Goal: Complete application form

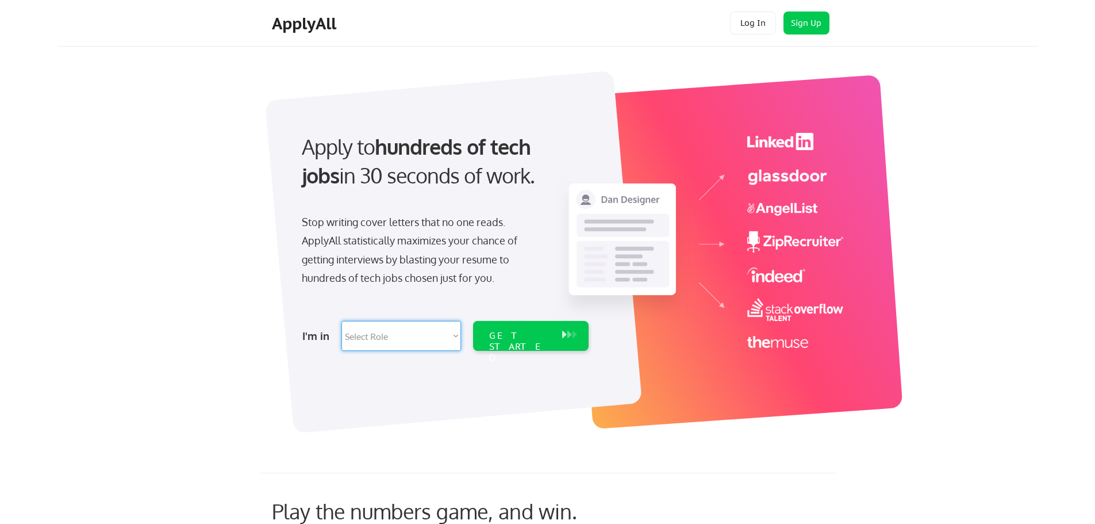
click at [400, 336] on select "Select Role Software Engineering Product Management Customer Success Sales UI/U…" at bounding box center [401, 336] width 120 height 30
select select ""product""
click at [341, 321] on select "Select Role Software Engineering Product Management Customer Success Sales UI/U…" at bounding box center [401, 336] width 120 height 30
select select ""product""
click at [524, 329] on div "GET STARTED" at bounding box center [519, 336] width 73 height 30
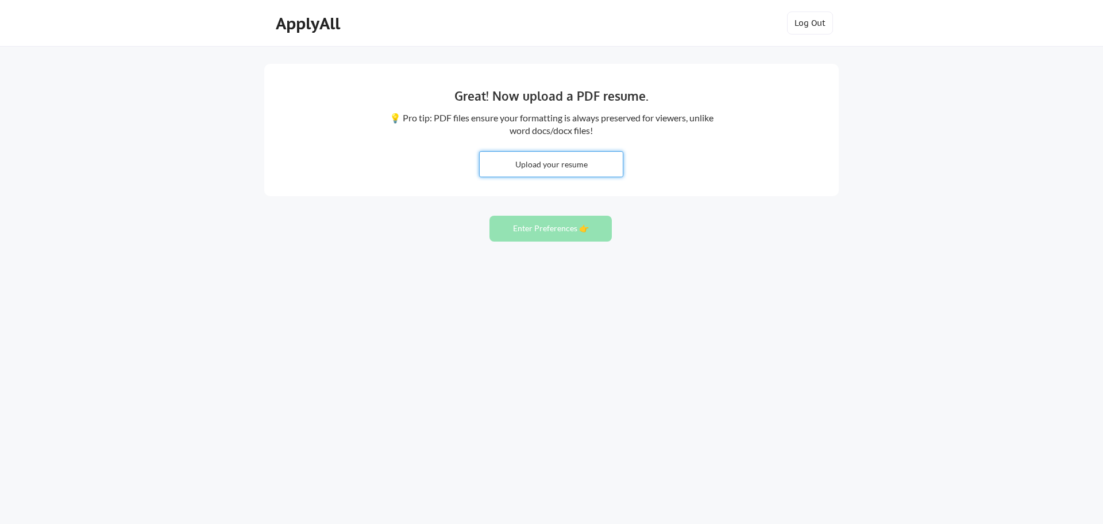
click at [515, 168] on input "file" at bounding box center [551, 164] width 143 height 25
type input "C:\fakepath\[PERSON_NAME] Cv Baseline.docx"
click at [564, 233] on button "Enter Preferences 👉" at bounding box center [551, 229] width 122 height 26
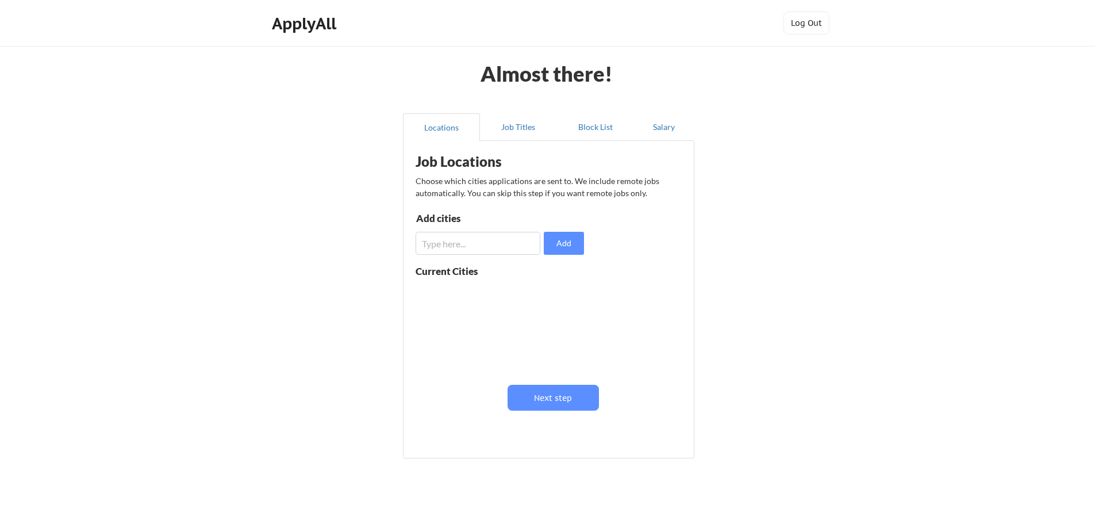
click at [482, 249] on input "input" at bounding box center [478, 243] width 125 height 23
type input "melbourne"
click at [559, 247] on button "Add" at bounding box center [564, 243] width 40 height 23
click at [567, 398] on button "Next step" at bounding box center [552, 397] width 91 height 26
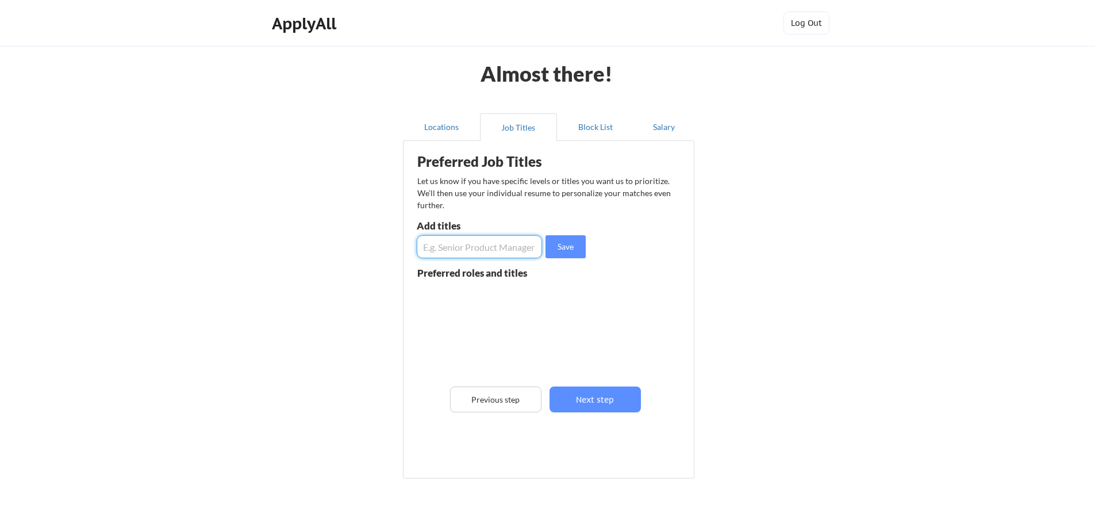
click at [475, 249] on input "input" at bounding box center [479, 246] width 125 height 23
type input "Product Owner"
click at [570, 251] on button "Save" at bounding box center [565, 246] width 40 height 23
click at [458, 249] on input "input" at bounding box center [479, 246] width 125 height 23
type input "Product Manager"
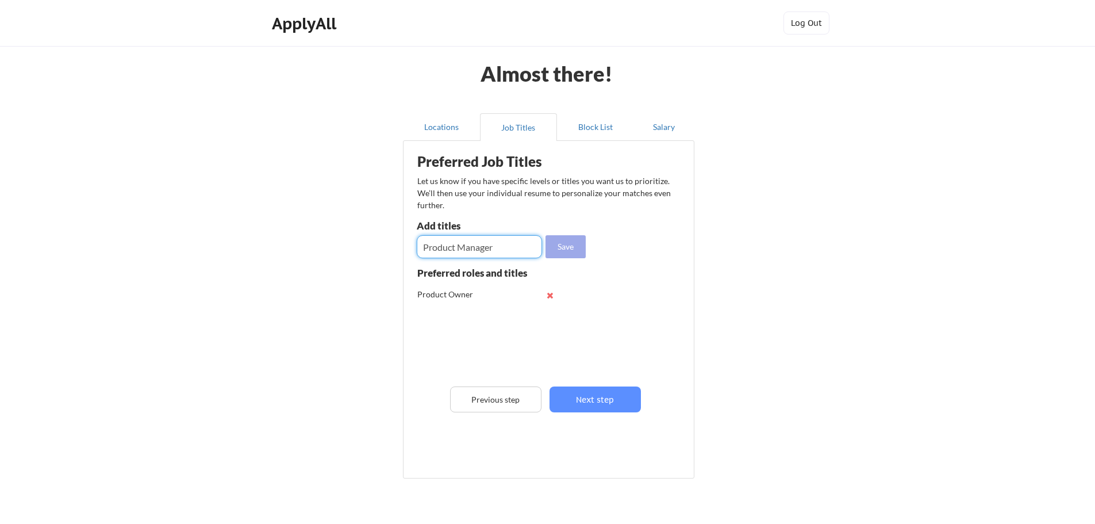
click at [563, 248] on button "Save" at bounding box center [565, 246] width 40 height 23
click at [477, 248] on input "input" at bounding box center [479, 246] width 125 height 23
type input "Senior Product Manager"
click at [559, 245] on button "Save" at bounding box center [565, 246] width 40 height 23
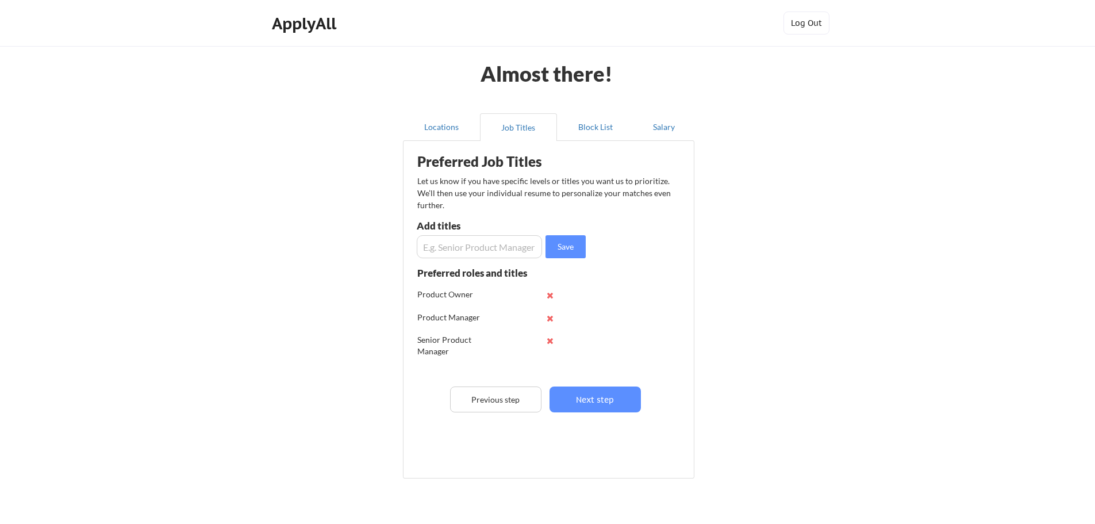
click at [449, 249] on input "input" at bounding box center [479, 246] width 125 height 23
type input "Lead Business Analyst"
click at [568, 245] on button "Save" at bounding box center [565, 246] width 40 height 23
click at [608, 401] on button "Next step" at bounding box center [594, 399] width 91 height 26
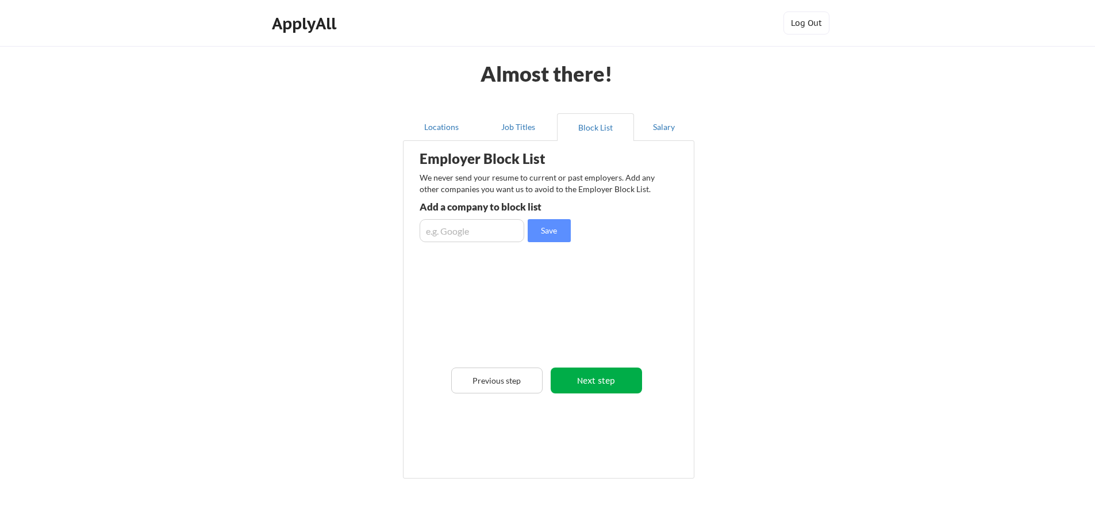
click at [593, 373] on button "Next step" at bounding box center [596, 380] width 91 height 26
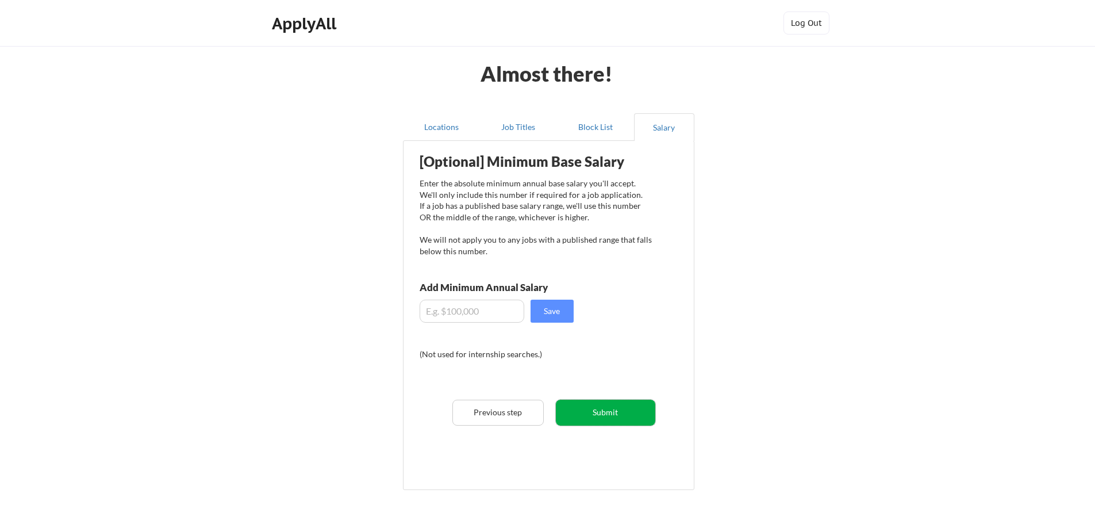
click at [630, 419] on button "Submit" at bounding box center [605, 412] width 99 height 26
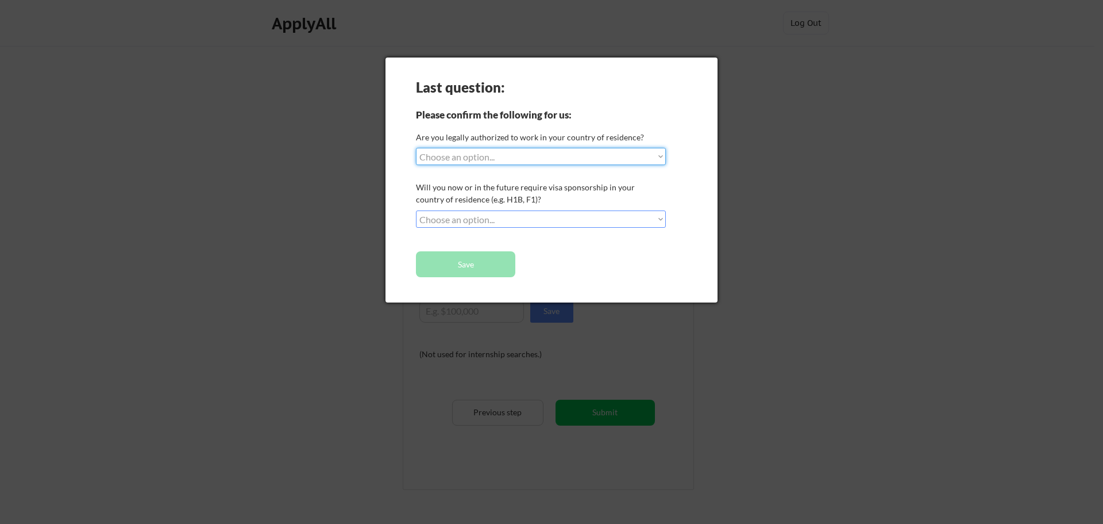
click at [478, 155] on select "Choose an option... Yes, I am a US Citizen Yes, I am a Canadian Citizen Yes, I …" at bounding box center [541, 156] width 250 height 17
select select ""yes__i_am_an_other_permanent_resident""
click at [416, 148] on select "Choose an option... Yes, I am a US Citizen Yes, I am a Canadian Citizen Yes, I …" at bounding box center [541, 156] width 250 height 17
click at [484, 220] on select "Choose an option... No, I will not need sponsorship Yes, I will need sponsorship" at bounding box center [541, 218] width 250 height 17
select select ""no__i_will_not_need_sponsorship""
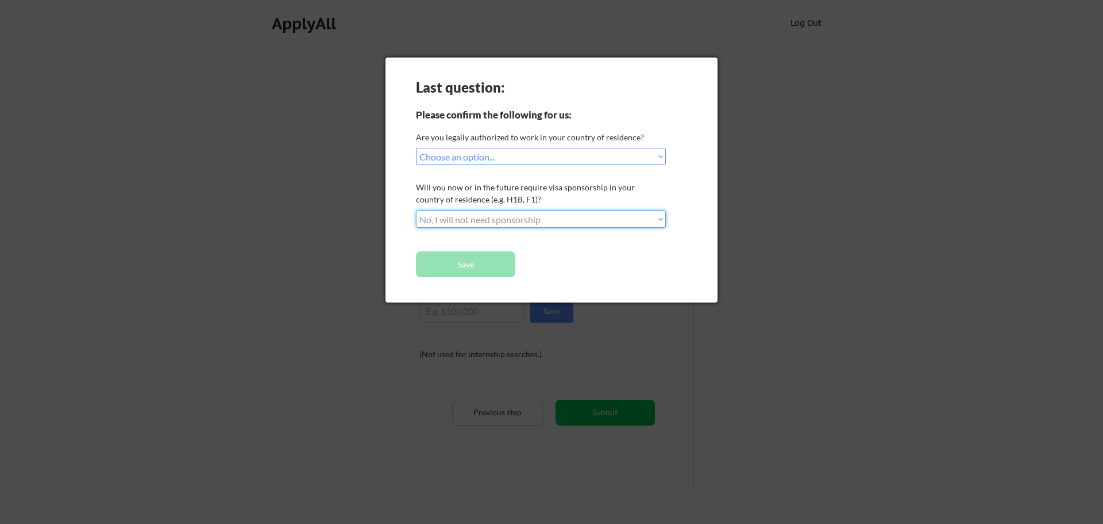
click at [416, 210] on select "Choose an option... No, I will not need sponsorship Yes, I will need sponsorship" at bounding box center [541, 218] width 250 height 17
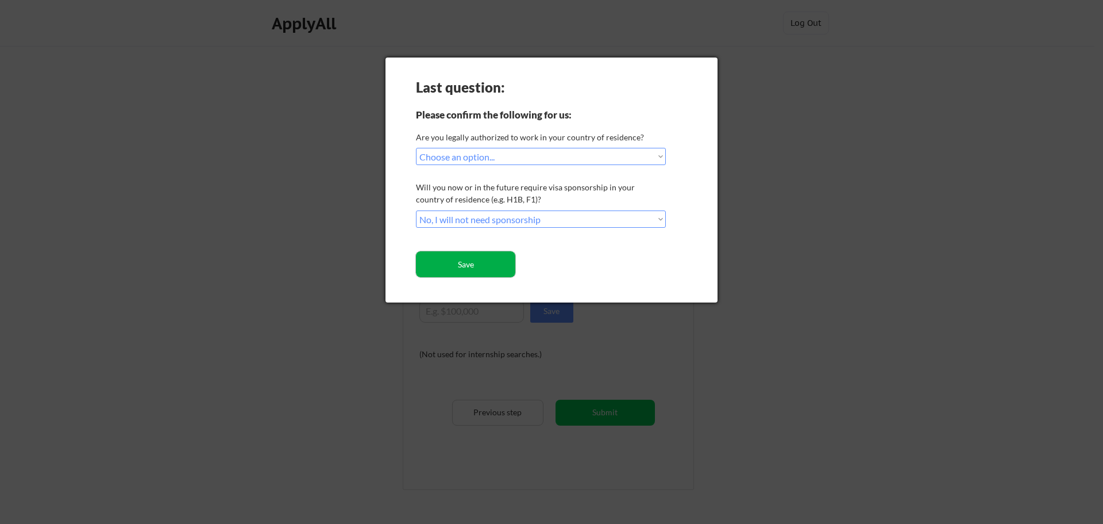
click at [484, 264] on button "Save" at bounding box center [465, 264] width 99 height 26
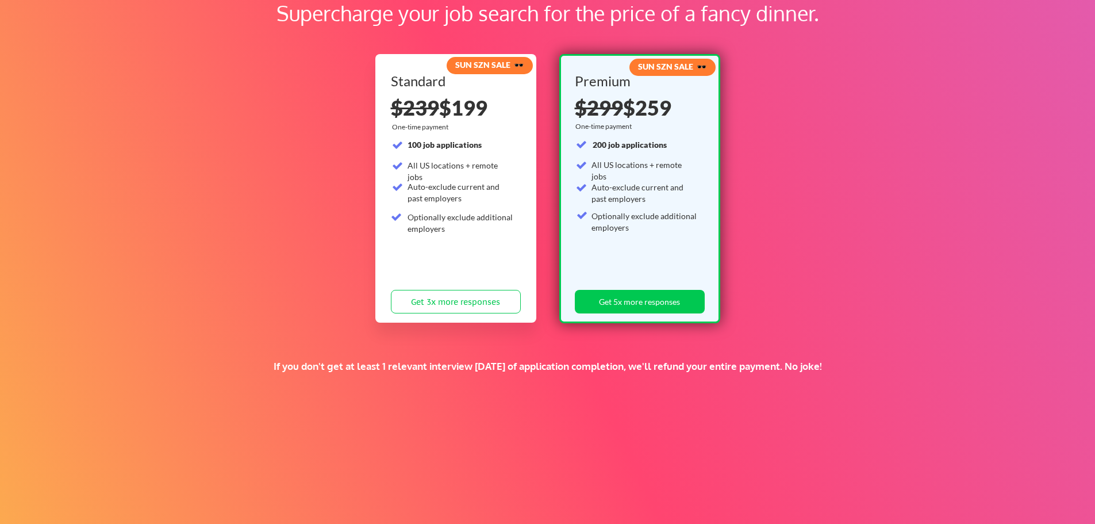
scroll to position [151, 0]
